Goal: Information Seeking & Learning: Understand process/instructions

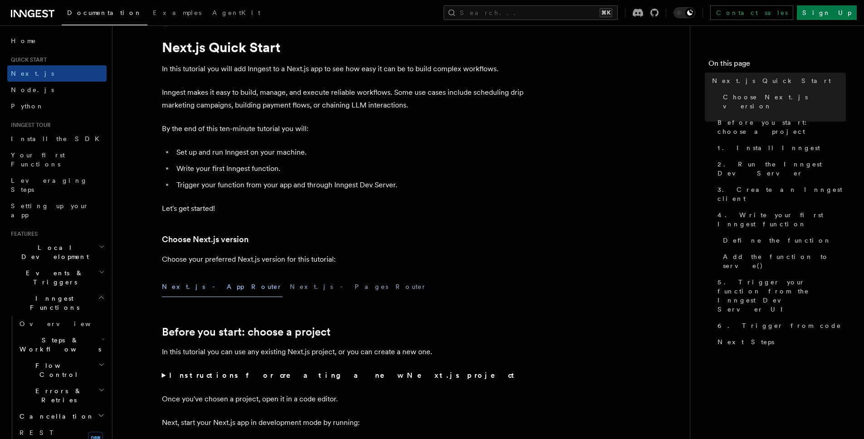
scroll to position [20, 0]
drag, startPoint x: 254, startPoint y: 171, endPoint x: 259, endPoint y: 162, distance: 9.5
click at [255, 171] on li "Write your first Inngest function." at bounding box center [349, 170] width 351 height 13
click at [261, 156] on li "Set up and run Inngest on your machine." at bounding box center [349, 153] width 351 height 13
drag, startPoint x: 263, startPoint y: 153, endPoint x: 313, endPoint y: 165, distance: 51.6
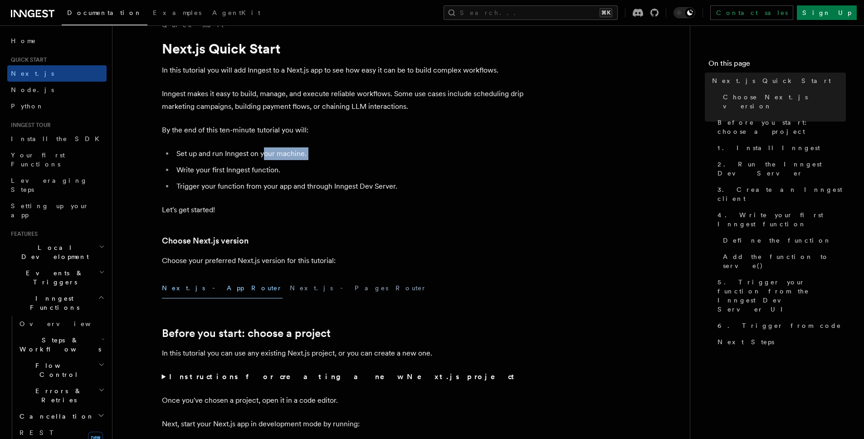
click at [313, 165] on ul "Set up and run Inngest on your machine. Write your first Inngest function. Trig…" at bounding box center [343, 169] width 363 height 45
click at [313, 165] on li "Write your first Inngest function." at bounding box center [349, 170] width 351 height 13
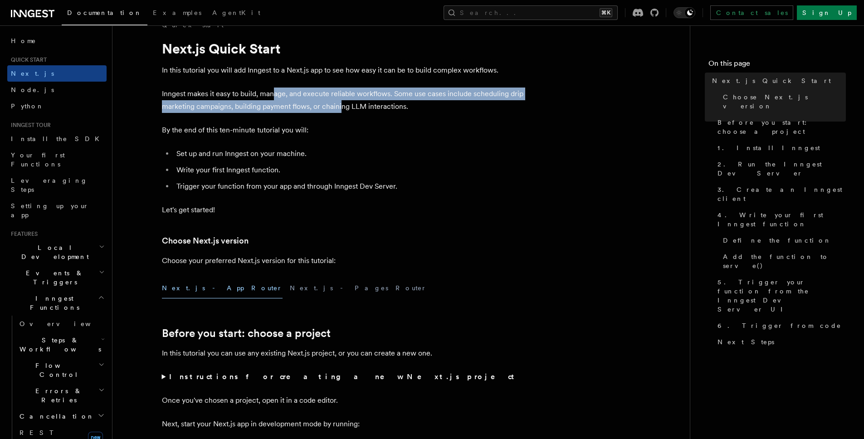
drag, startPoint x: 274, startPoint y: 94, endPoint x: 345, endPoint y: 102, distance: 71.2
click at [345, 102] on p "Inngest makes it easy to build, manage, and execute reliable workflows. Some us…" at bounding box center [343, 100] width 363 height 25
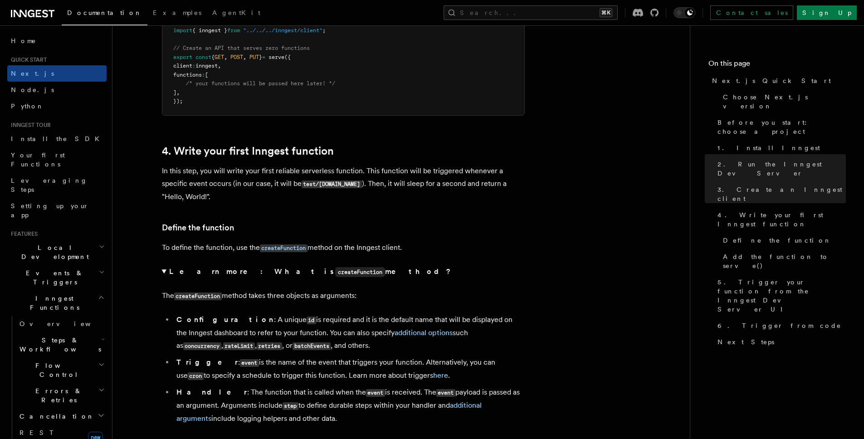
scroll to position [1557, 0]
